Goal: Transaction & Acquisition: Purchase product/service

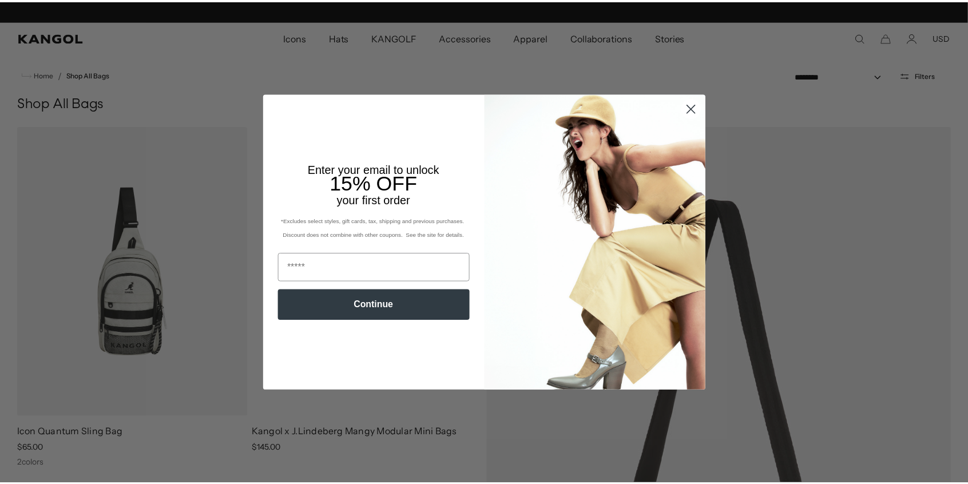
scroll to position [0, 236]
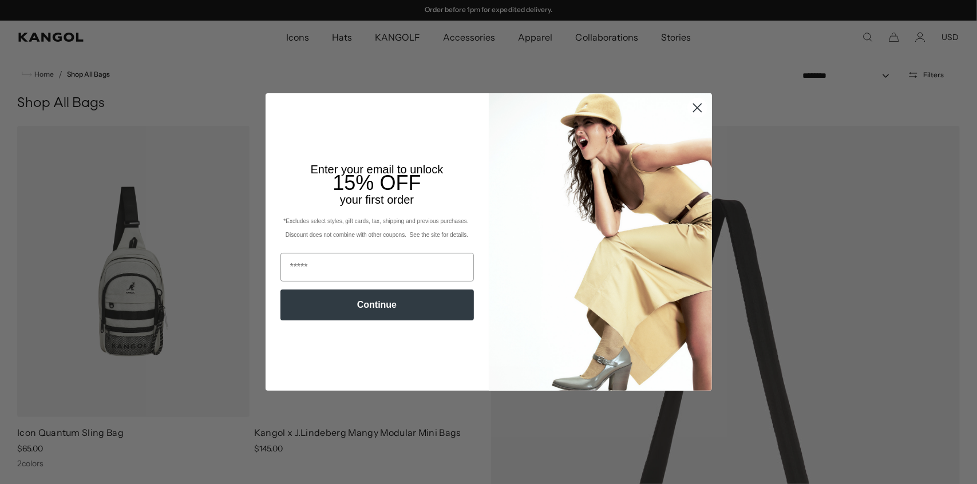
click at [694, 113] on circle "Close dialog" at bounding box center [696, 107] width 19 height 19
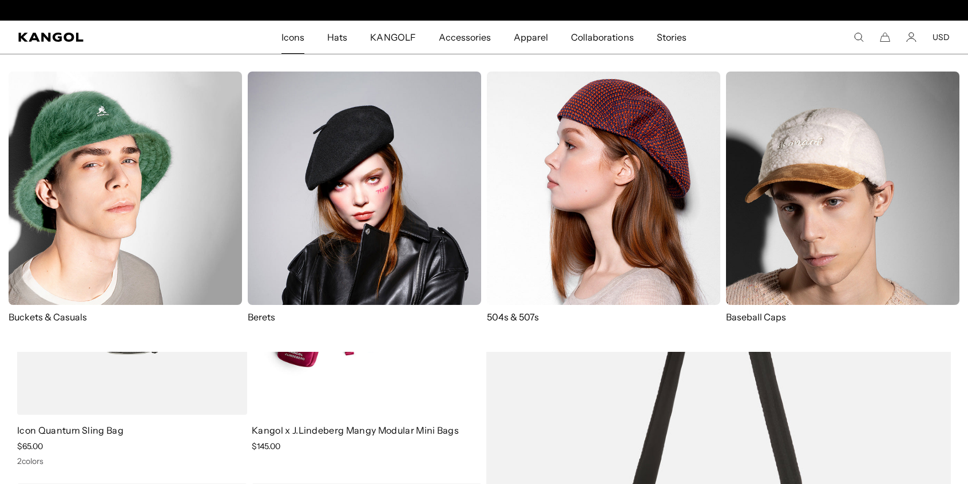
scroll to position [0, 0]
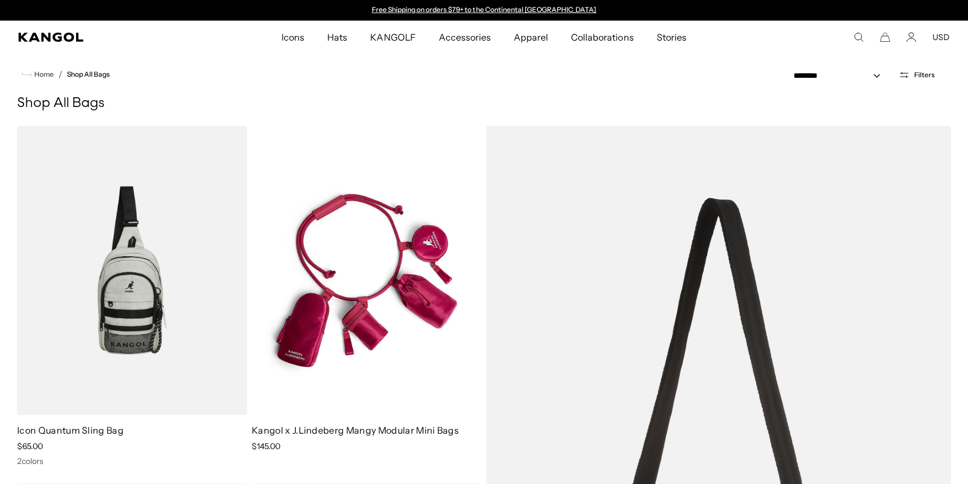
click at [72, 69] on ul "Home / Shop All Bags" at bounding box center [484, 75] width 934 height 14
click at [82, 74] on link "Shop All Bags" at bounding box center [88, 74] width 43 height 8
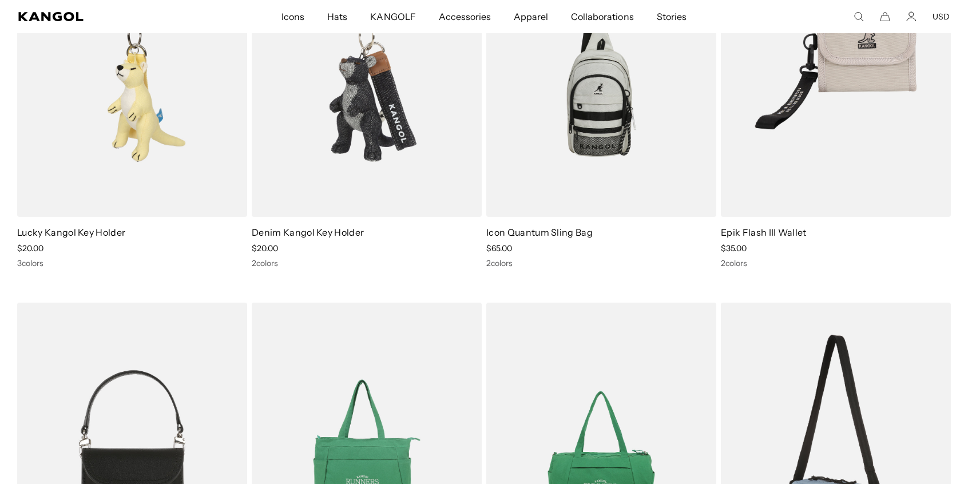
scroll to position [858, 0]
